Goal: Task Accomplishment & Management: Use online tool/utility

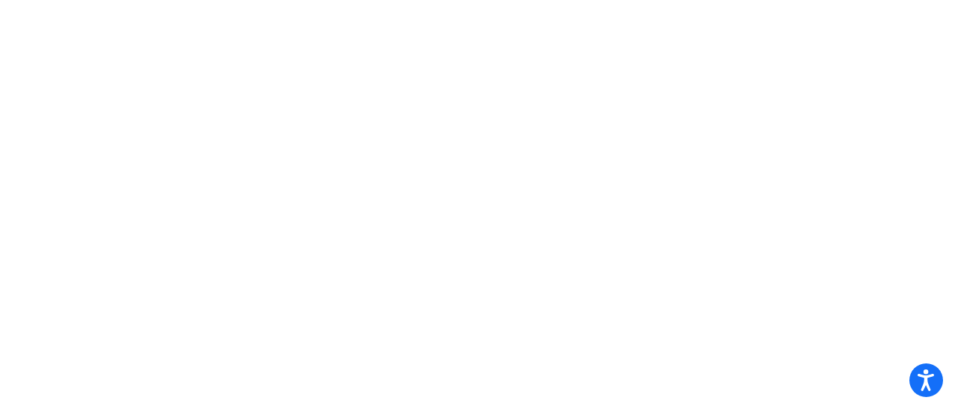
click at [542, 151] on mat-sidenav-content at bounding box center [479, 206] width 958 height 412
click at [810, 61] on mat-sidenav-content at bounding box center [479, 206] width 958 height 412
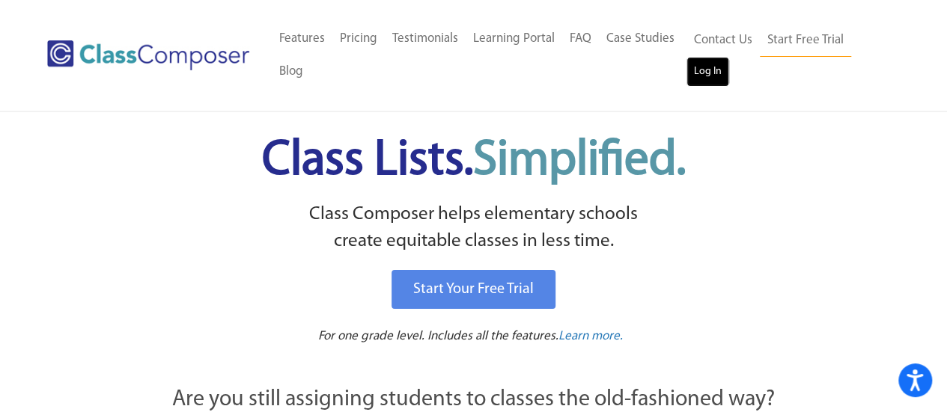
click at [705, 67] on link "Log In" at bounding box center [707, 72] width 43 height 30
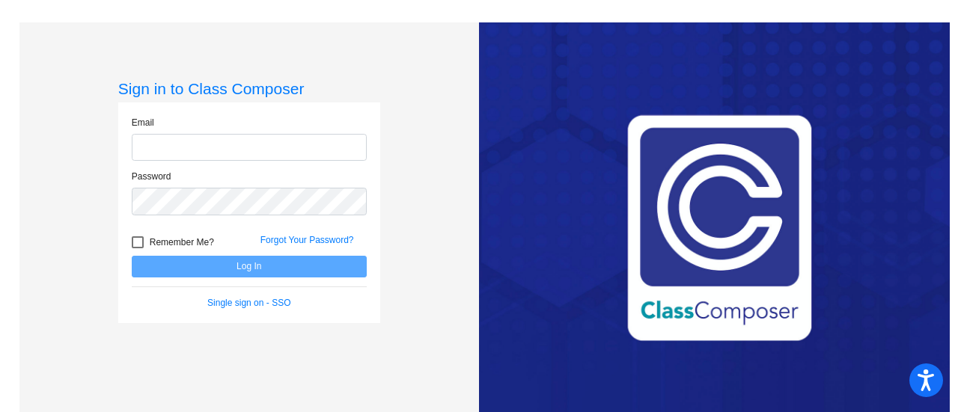
type input "[EMAIL_ADDRESS][DOMAIN_NAME]"
click at [135, 240] on div at bounding box center [138, 243] width 12 height 12
click at [137, 249] on input "Remember Me?" at bounding box center [137, 249] width 1 height 1
checkbox input "true"
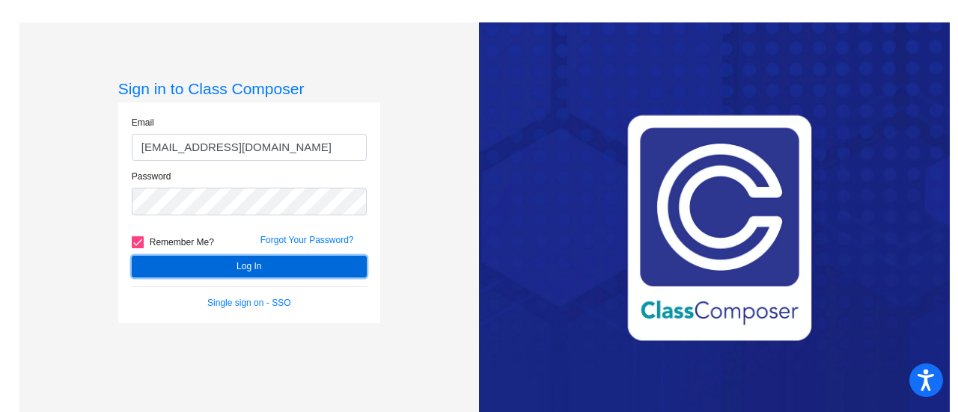
click at [189, 261] on button "Log In" at bounding box center [249, 267] width 235 height 22
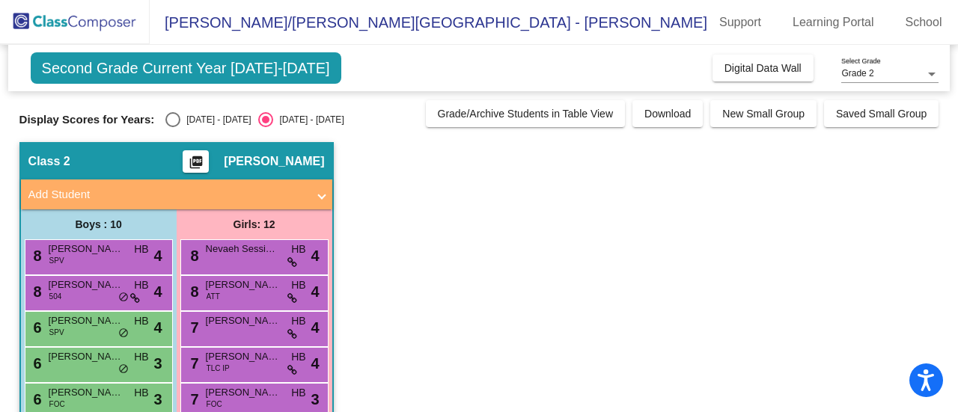
click at [172, 121] on div "Select an option" at bounding box center [172, 119] width 15 height 15
click at [172, 127] on input "2023 - 2024" at bounding box center [172, 127] width 1 height 1
radio input "true"
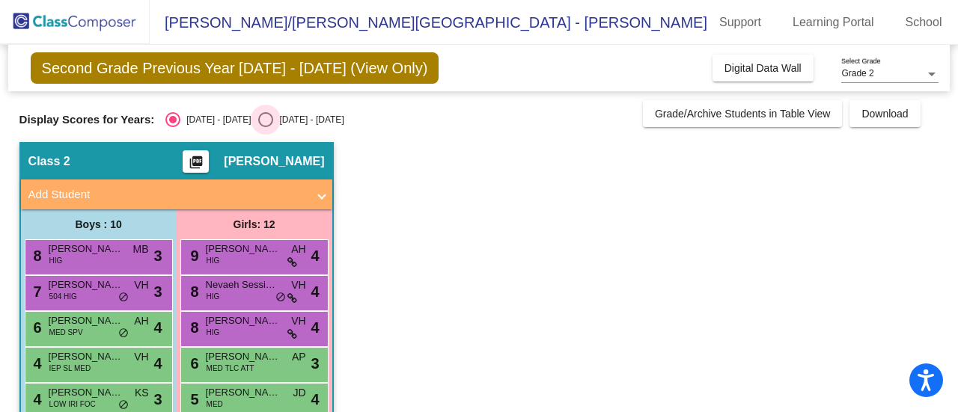
click at [258, 115] on div "Select an option" at bounding box center [265, 119] width 15 height 15
click at [265, 127] on input "2024 - 2025" at bounding box center [265, 127] width 1 height 1
radio input "true"
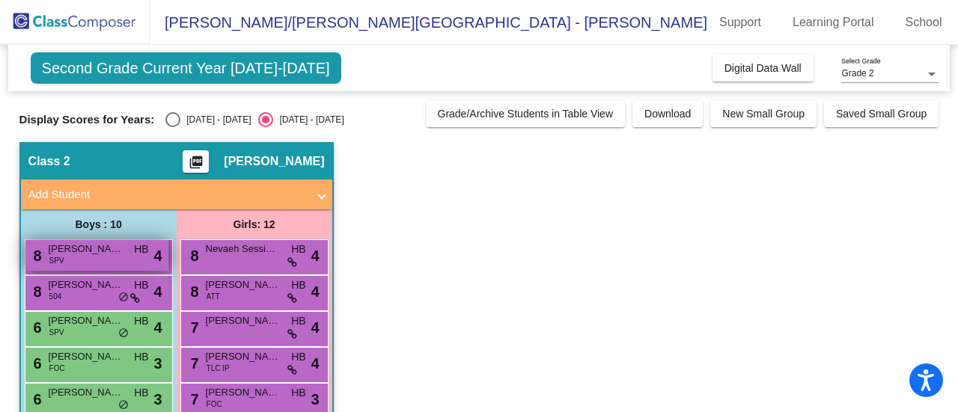
click at [110, 249] on span "Deegan Hagler" at bounding box center [86, 249] width 75 height 15
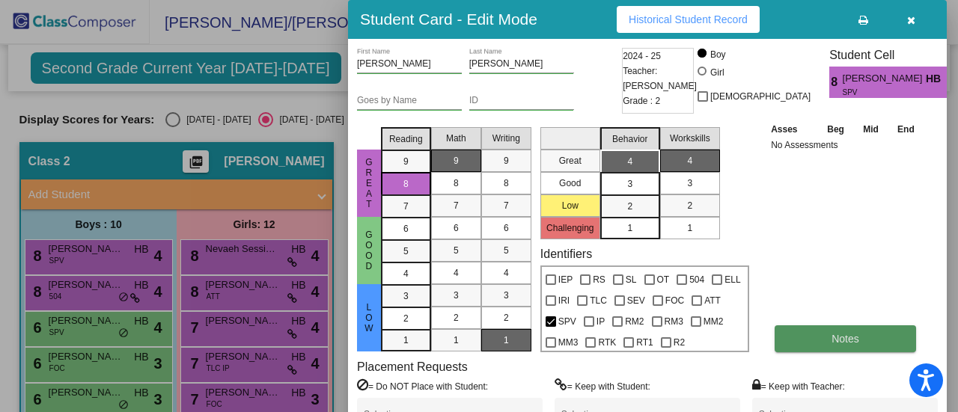
click at [860, 339] on button "Notes" at bounding box center [845, 339] width 141 height 27
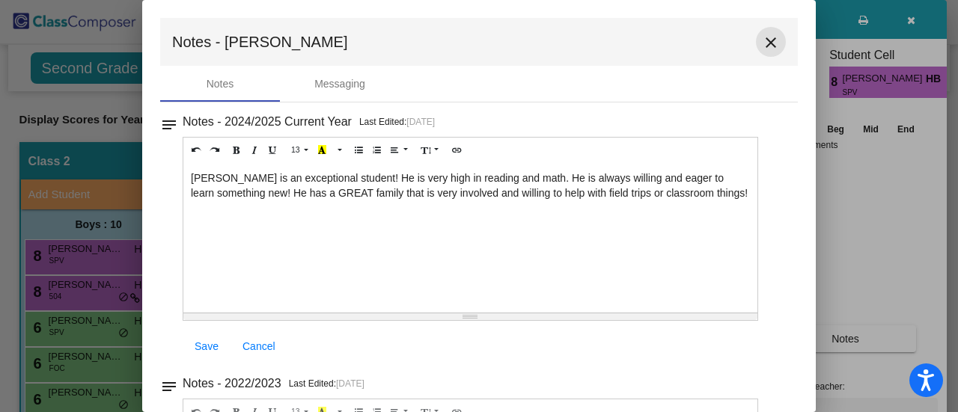
click at [764, 45] on mat-icon "close" at bounding box center [771, 43] width 18 height 18
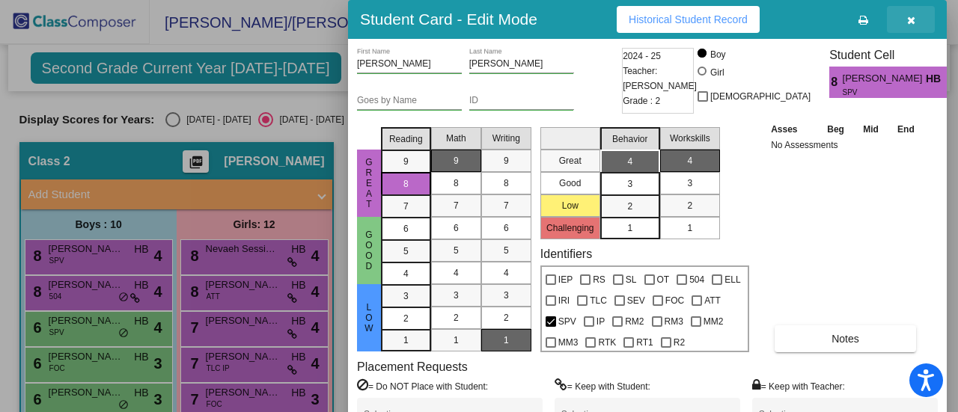
click at [908, 20] on icon "button" at bounding box center [911, 20] width 8 height 10
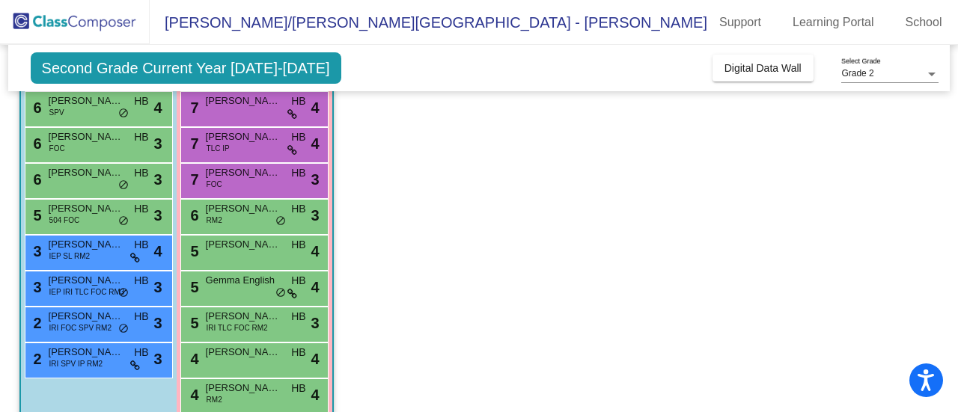
scroll to position [281, 0]
